Goal: Find specific page/section

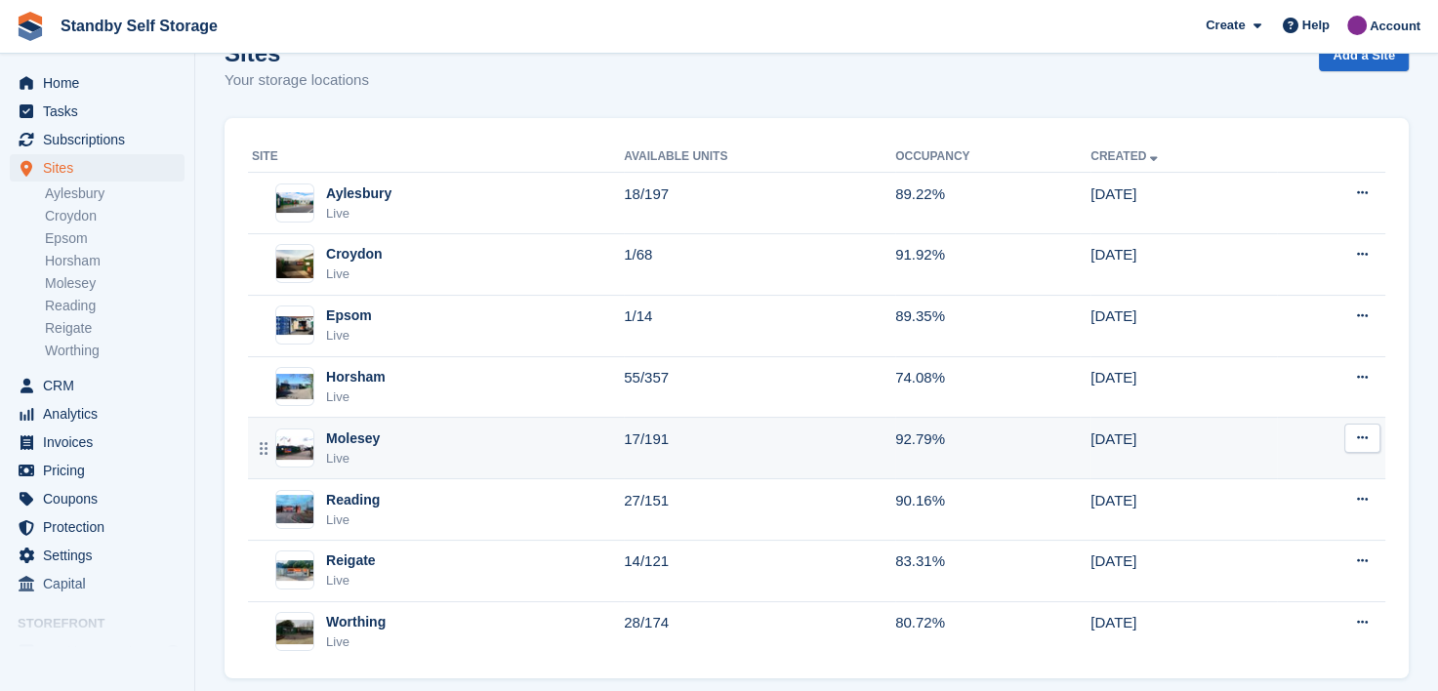
scroll to position [200, 0]
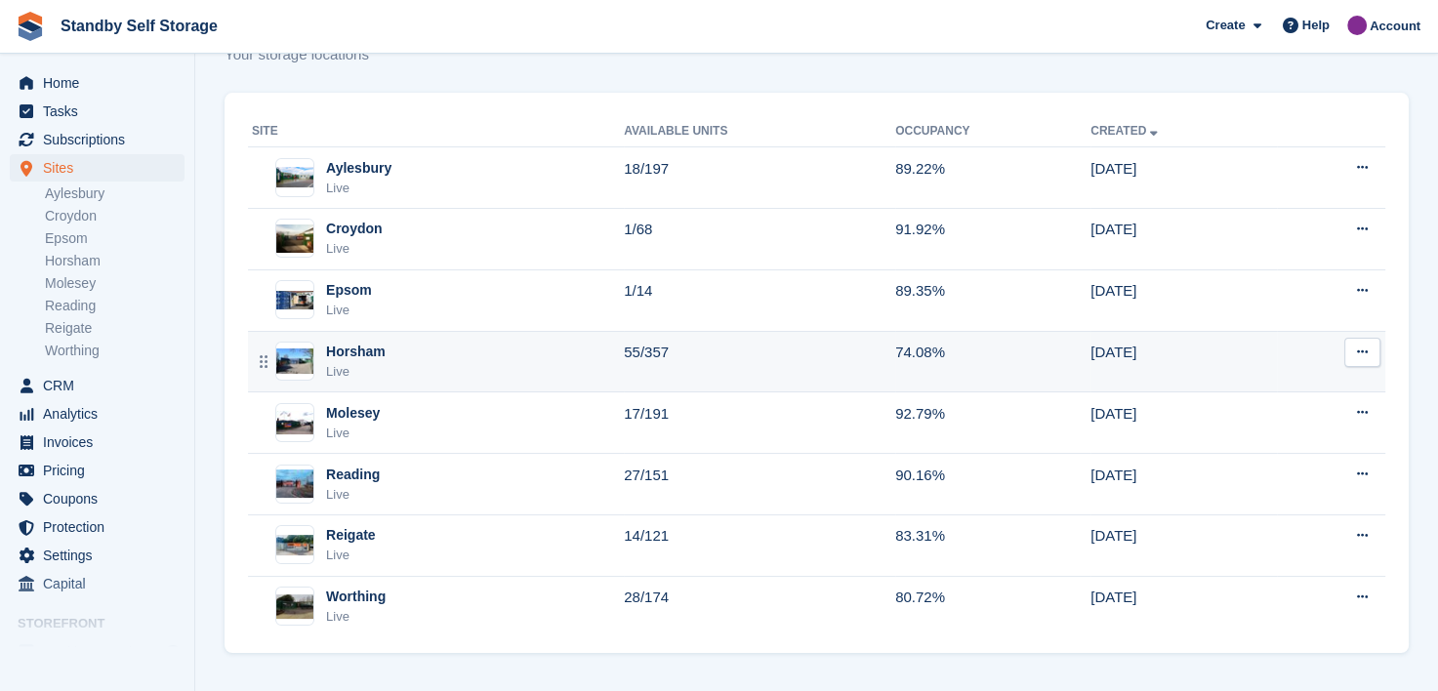
click at [351, 351] on div "Horsham" at bounding box center [356, 352] width 60 height 21
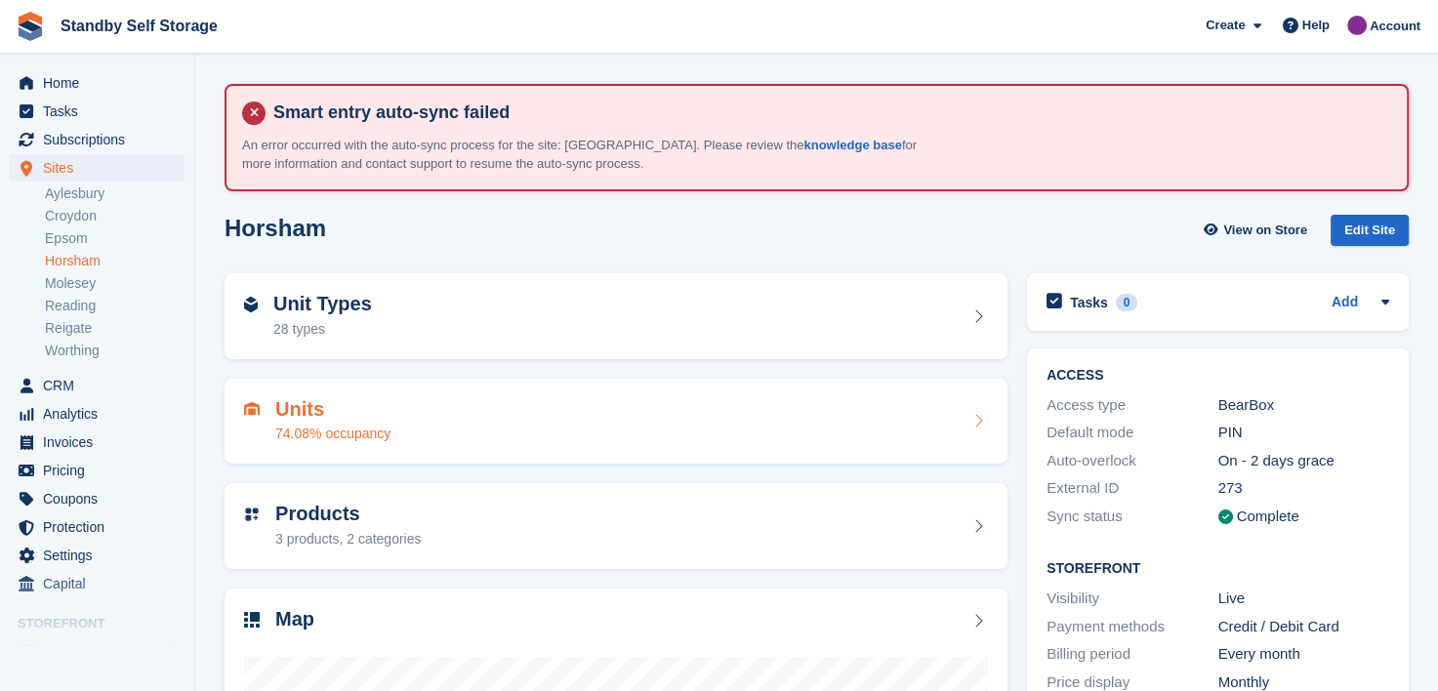
scroll to position [375, 0]
